Goal: Share content

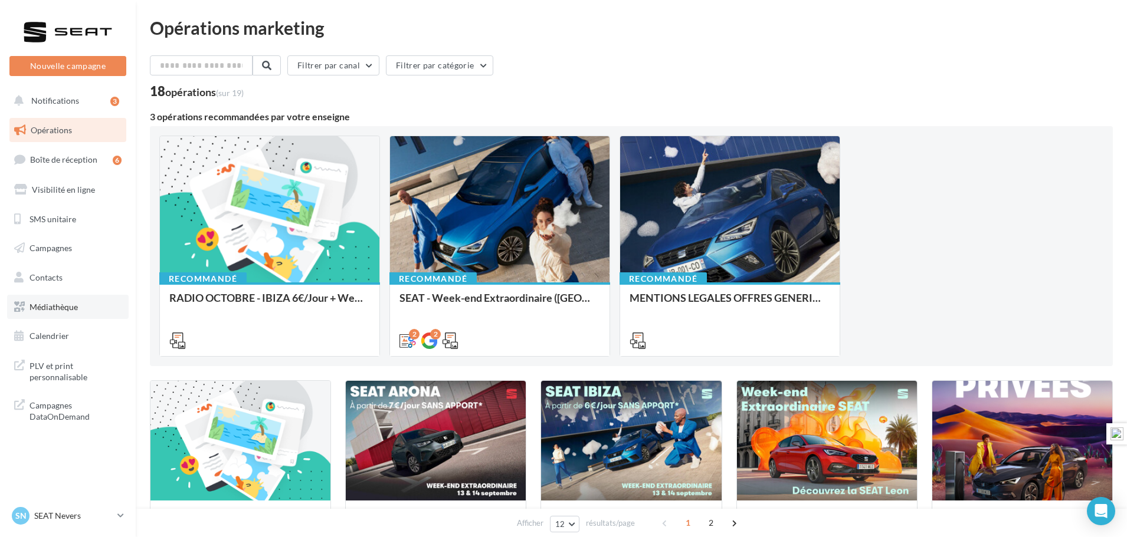
click at [56, 306] on span "Médiathèque" at bounding box center [53, 307] width 48 height 10
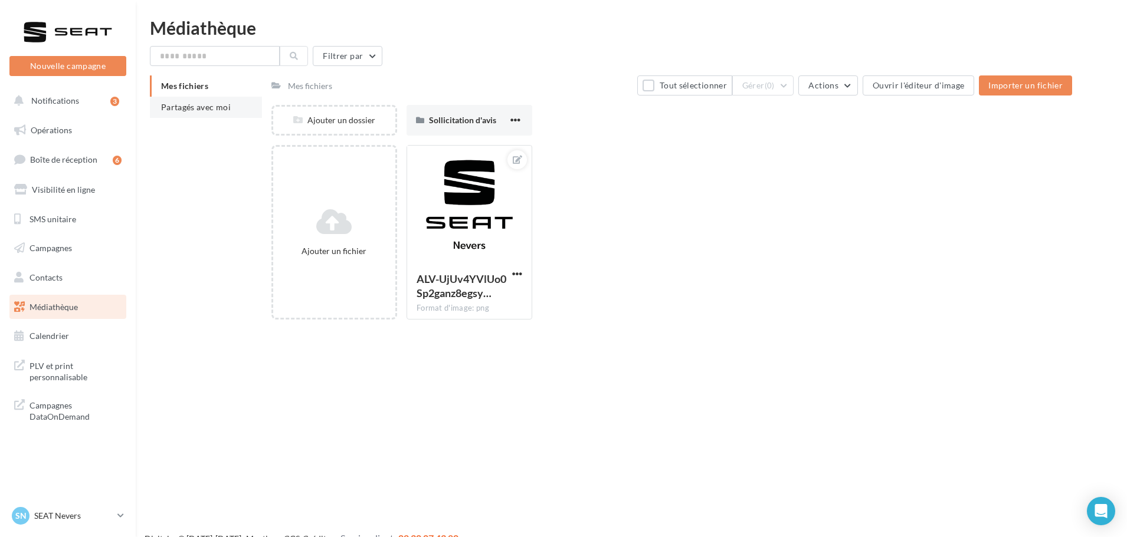
click at [204, 107] on span "Partagés avec moi" at bounding box center [196, 107] width 70 height 10
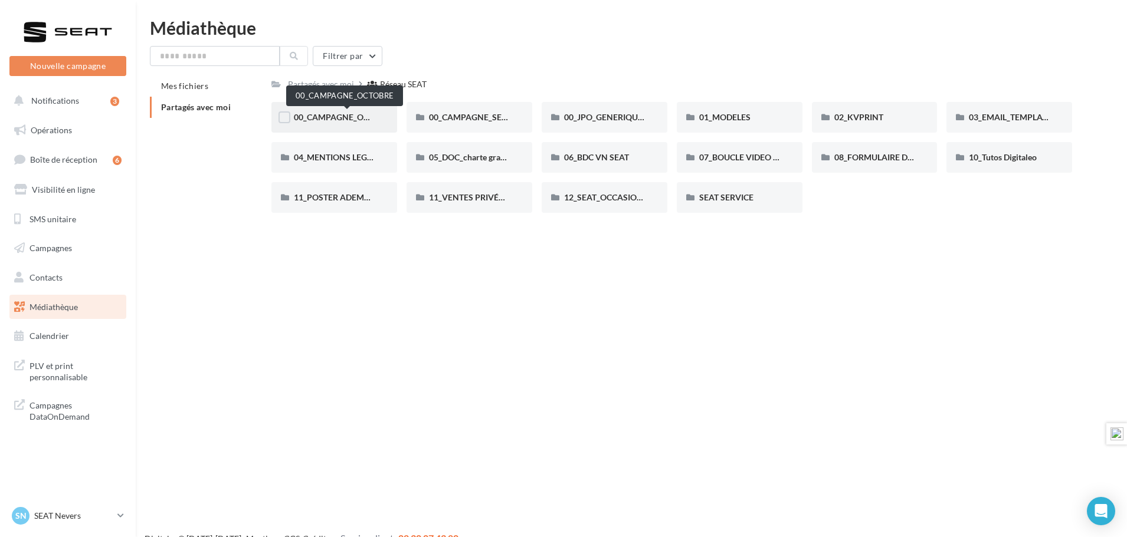
click at [357, 114] on span "00_CAMPAGNE_OCTOBRE" at bounding box center [344, 117] width 101 height 10
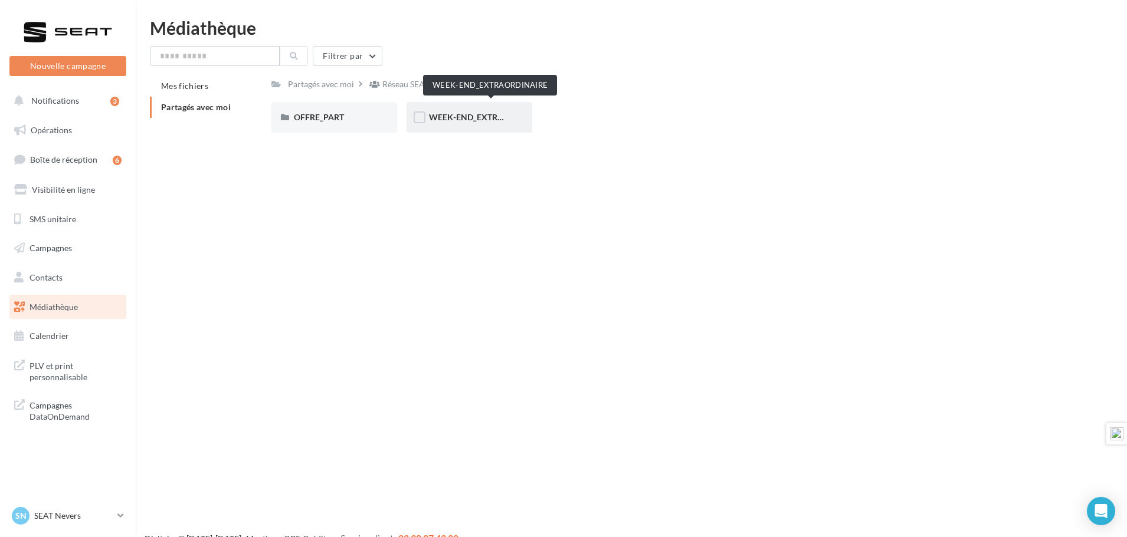
click at [455, 116] on span "WEEK-END_EXTRAORDINAIRE" at bounding box center [488, 117] width 119 height 10
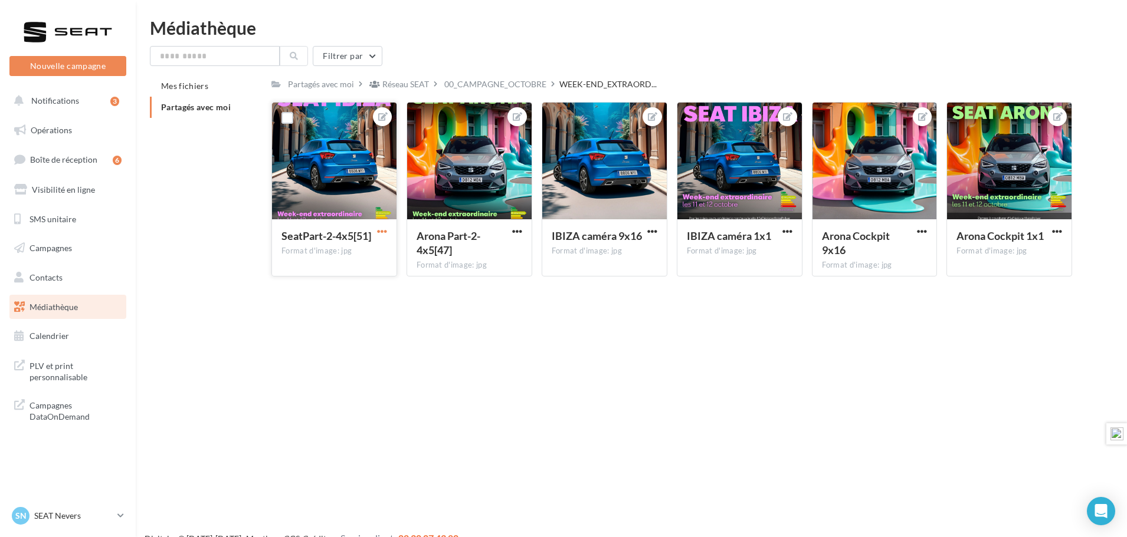
click at [382, 231] on span "button" at bounding box center [382, 231] width 10 height 10
click at [340, 275] on button "Télécharger" at bounding box center [327, 285] width 124 height 31
click at [518, 227] on span "button" at bounding box center [517, 231] width 10 height 10
drag, startPoint x: 477, startPoint y: 282, endPoint x: 484, endPoint y: 281, distance: 7.1
click at [477, 282] on button "Télécharger" at bounding box center [462, 285] width 124 height 31
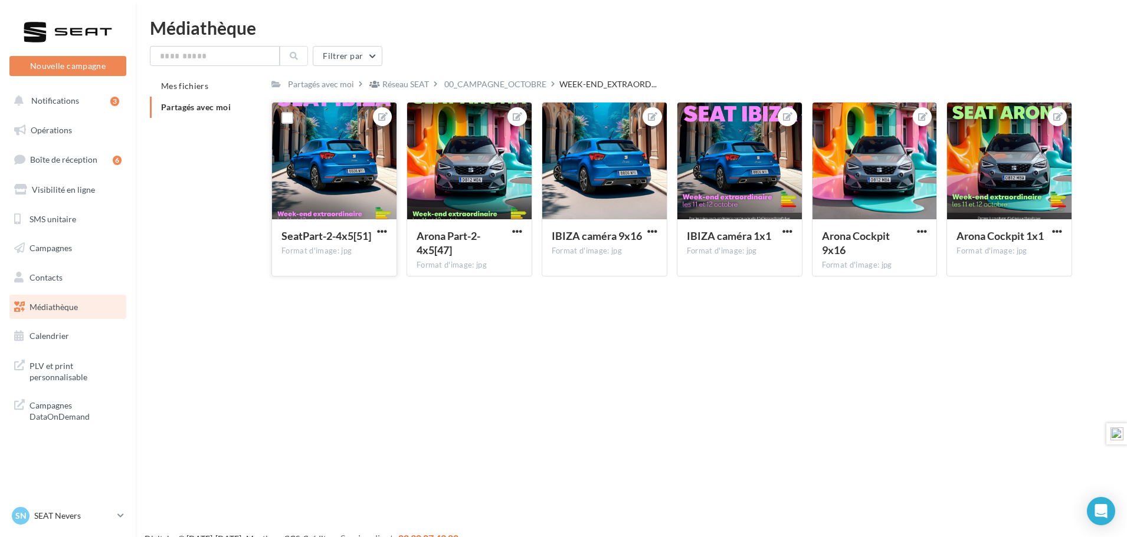
click at [373, 162] on div at bounding box center [334, 162] width 124 height 118
click at [382, 232] on span "button" at bounding box center [382, 231] width 10 height 10
click at [339, 249] on button "Ouvrir l'éditeur d'image" at bounding box center [327, 254] width 124 height 31
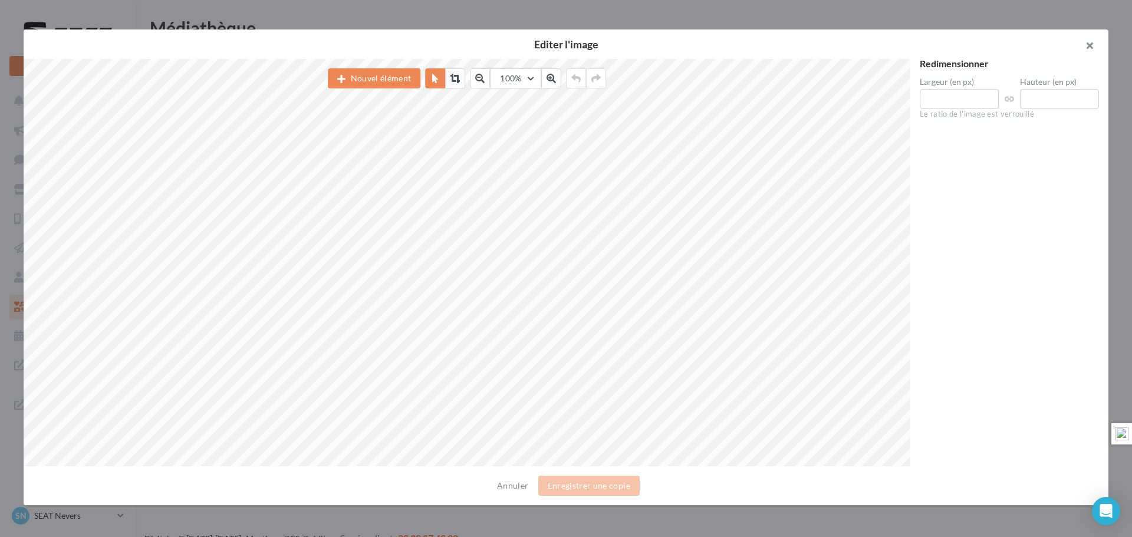
click at [1092, 44] on button "button" at bounding box center [1085, 46] width 47 height 35
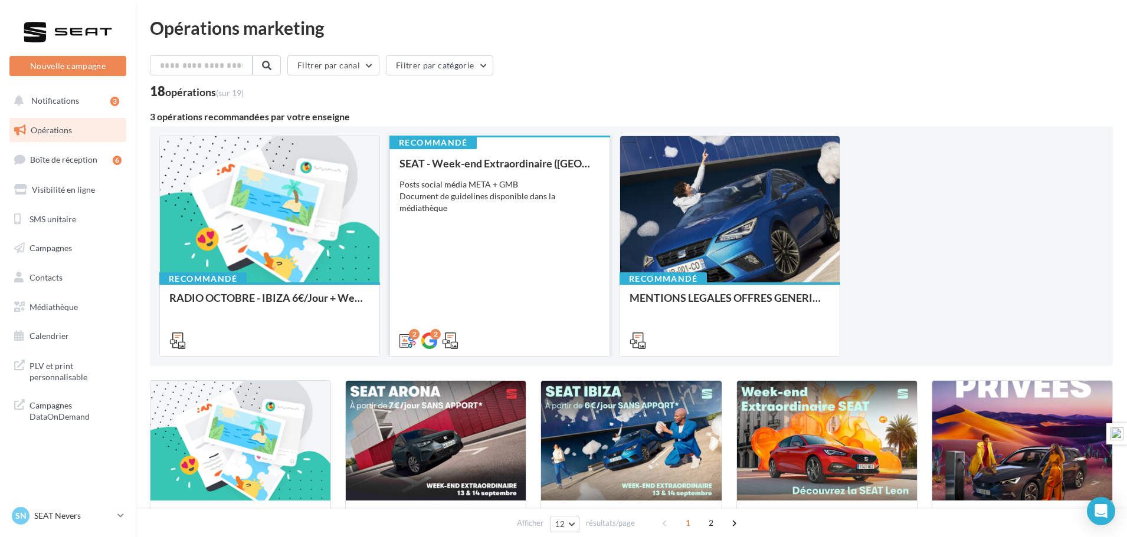
click at [482, 194] on div "Posts social média META + GMB Document de guidelines disponible dans la médiath…" at bounding box center [499, 196] width 201 height 35
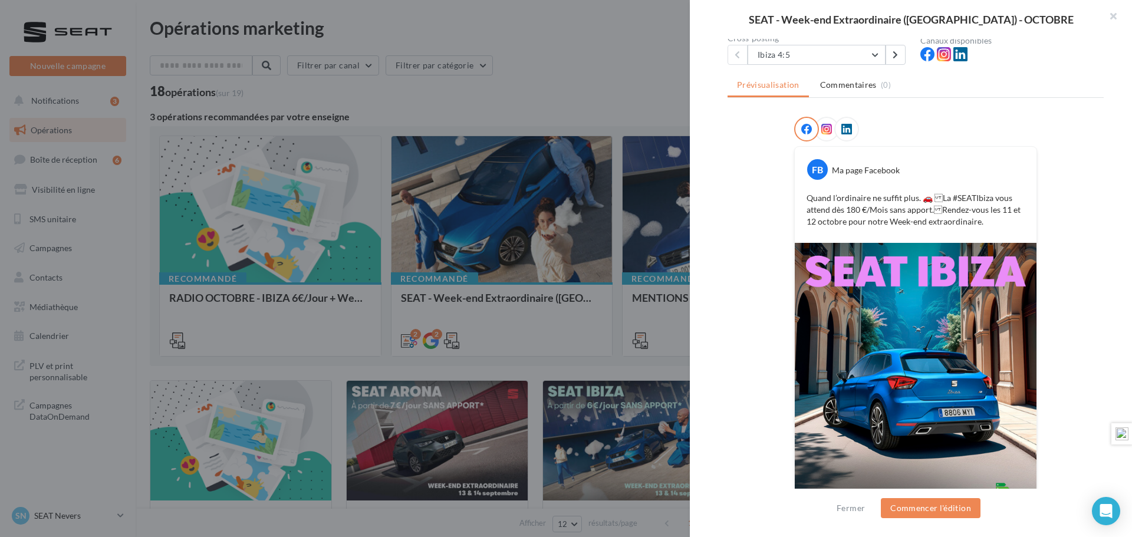
scroll to position [177, 0]
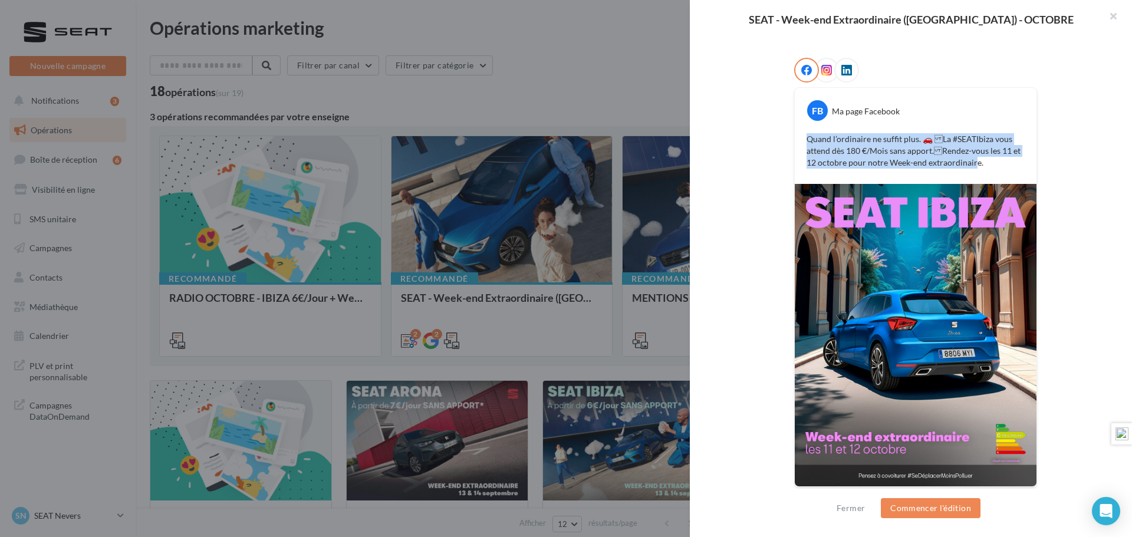
drag, startPoint x: 805, startPoint y: 140, endPoint x: 968, endPoint y: 159, distance: 164.5
click at [968, 159] on p "Quand l’ordinaire ne suffit plus. 🚗 La #SEATIbiza vous attend dès 180 €/Mois s…" at bounding box center [916, 150] width 218 height 35
copy p "Quand l’ordinaire ne suffit plus. 🚗 La #SEATIbiza vous attend dès 180 €/Mois s…"
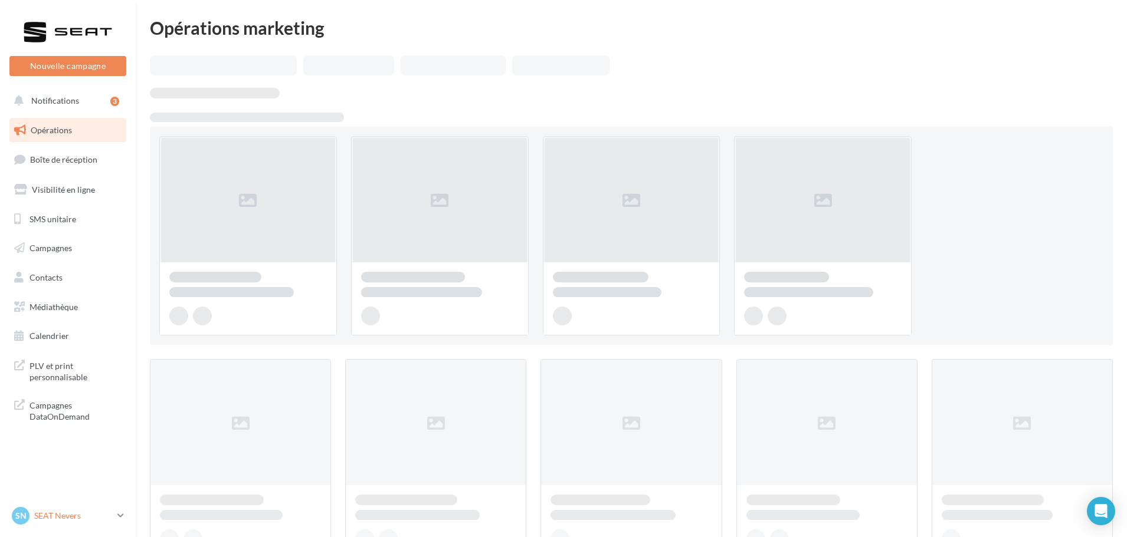
click at [48, 511] on p "SEAT Nevers" at bounding box center [73, 516] width 78 height 12
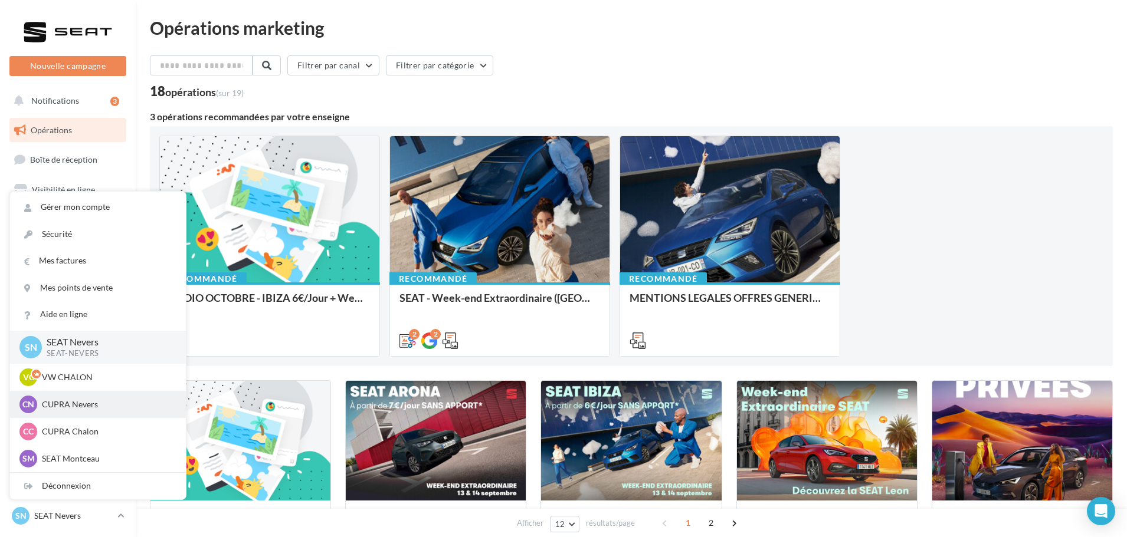
click at [61, 400] on p "CUPRA Nevers" at bounding box center [107, 405] width 130 height 12
